Goal: Check status

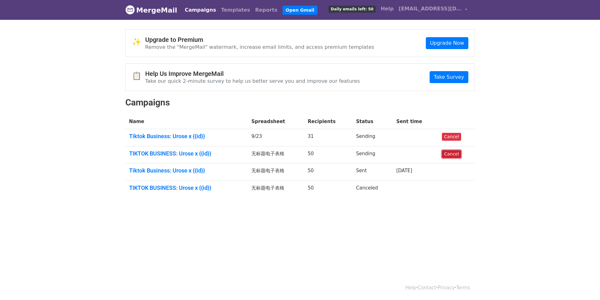
click at [450, 156] on link "Cancel" at bounding box center [451, 154] width 19 height 8
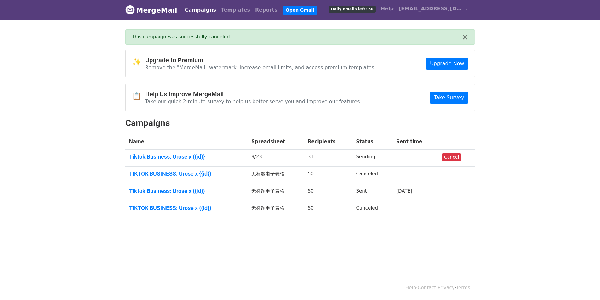
click at [318, 158] on td "31" at bounding box center [328, 157] width 48 height 17
click at [311, 157] on td "31" at bounding box center [328, 157] width 48 height 17
click at [330, 157] on td "31" at bounding box center [328, 157] width 48 height 17
click at [359, 159] on td "Sending" at bounding box center [372, 157] width 40 height 17
click at [366, 157] on td "Sending" at bounding box center [372, 157] width 40 height 17
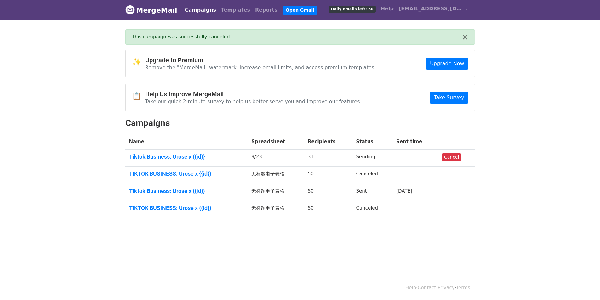
click at [385, 190] on td "Sent" at bounding box center [372, 192] width 40 height 17
click at [359, 191] on td "Sent" at bounding box center [372, 192] width 40 height 17
click at [367, 155] on td "Sending" at bounding box center [372, 157] width 40 height 17
click at [180, 158] on link "Tiktok Business: Urose x {{id}}" at bounding box center [186, 156] width 115 height 7
click at [455, 156] on link "Cancel" at bounding box center [451, 157] width 19 height 8
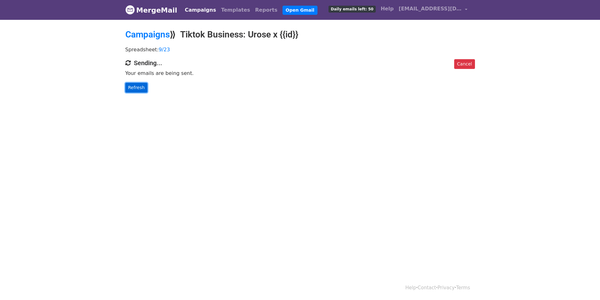
click at [138, 86] on link "Refresh" at bounding box center [136, 88] width 22 height 10
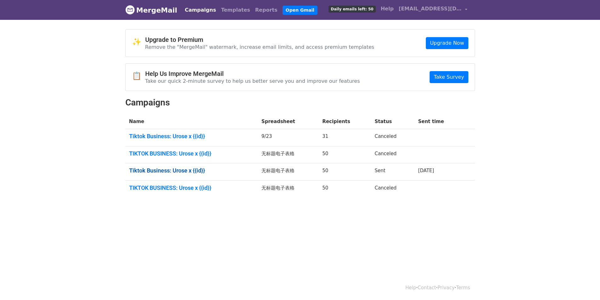
click at [199, 172] on link "Tiktok Business: Urose x {{id}}" at bounding box center [191, 170] width 125 height 7
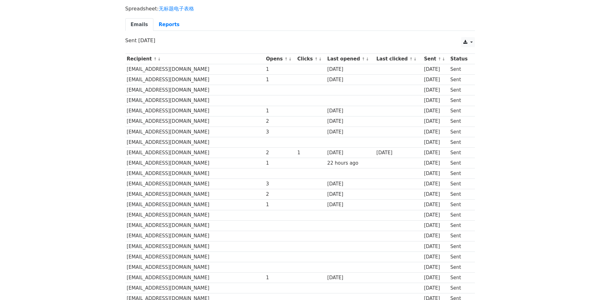
scroll to position [35, 0]
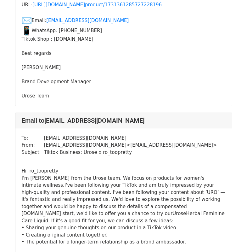
scroll to position [252, 0]
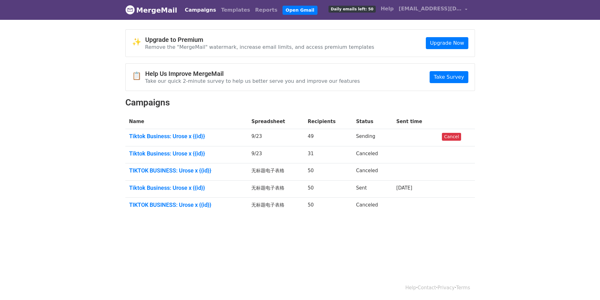
click at [366, 136] on td "Sending" at bounding box center [372, 137] width 40 height 17
click at [267, 133] on td "9/23" at bounding box center [276, 137] width 56 height 17
click at [304, 138] on td "9/23" at bounding box center [276, 137] width 56 height 17
click at [197, 135] on link "Tiktok Business: Urose x {{id}}" at bounding box center [186, 136] width 115 height 7
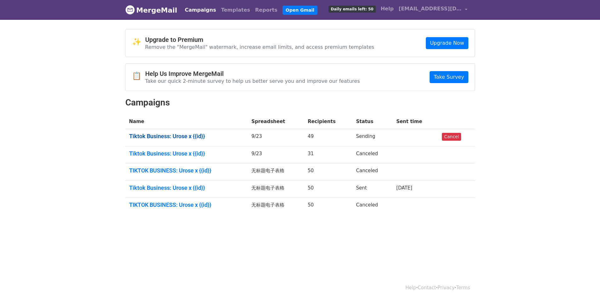
click at [200, 134] on link "Tiktok Business: Urose x {{id}}" at bounding box center [186, 136] width 115 height 7
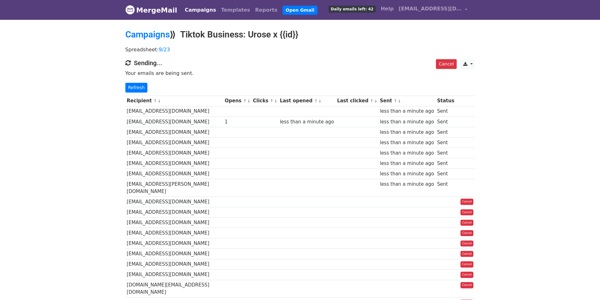
scroll to position [63, 0]
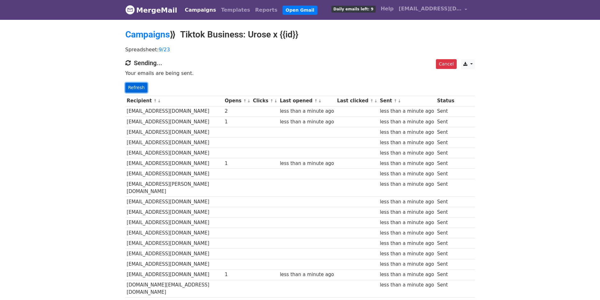
click at [134, 86] on link "Refresh" at bounding box center [136, 88] width 22 height 10
